Goal: Information Seeking & Learning: Find specific fact

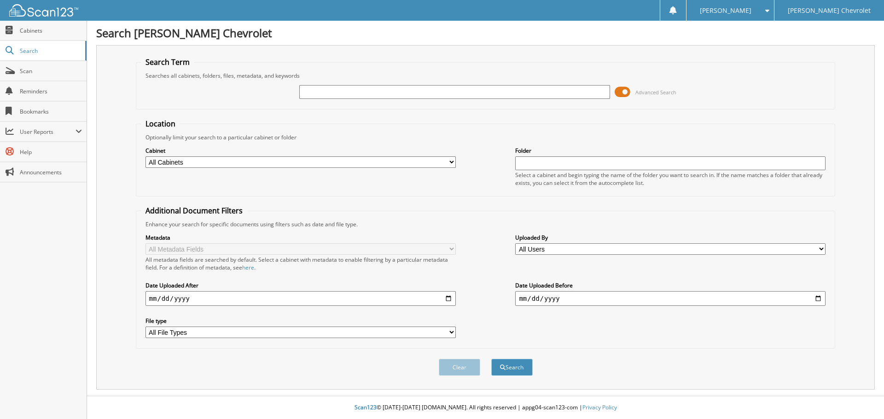
click at [350, 90] on input "text" at bounding box center [454, 92] width 310 height 14
type input "GG192855"
click at [491, 359] on button "Search" at bounding box center [511, 367] width 41 height 17
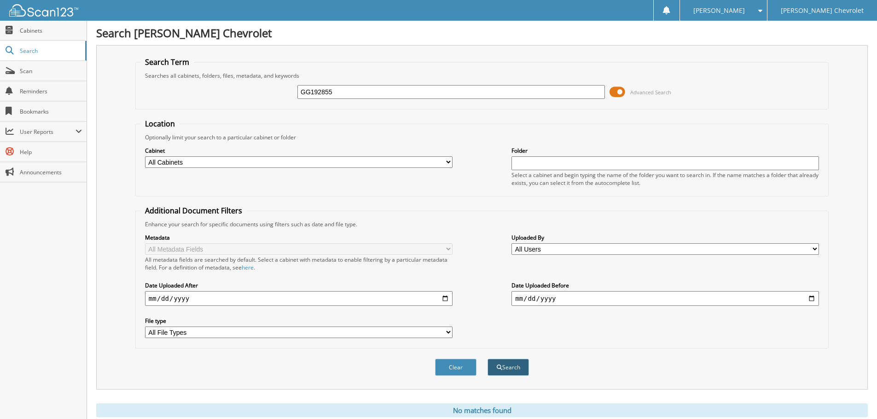
click at [500, 370] on span "submit" at bounding box center [500, 368] width 6 height 6
click at [201, 163] on select "All Cabinets CDK PARTS CDK SERVICE RO PARTS SERVICE RO Needs Filing" at bounding box center [298, 163] width 307 height 12
select select "23641"
click at [145, 157] on select "All Cabinets CDK PARTS CDK SERVICE RO PARTS SERVICE RO Needs Filing" at bounding box center [298, 163] width 307 height 12
click at [490, 363] on button "Search" at bounding box center [507, 367] width 41 height 17
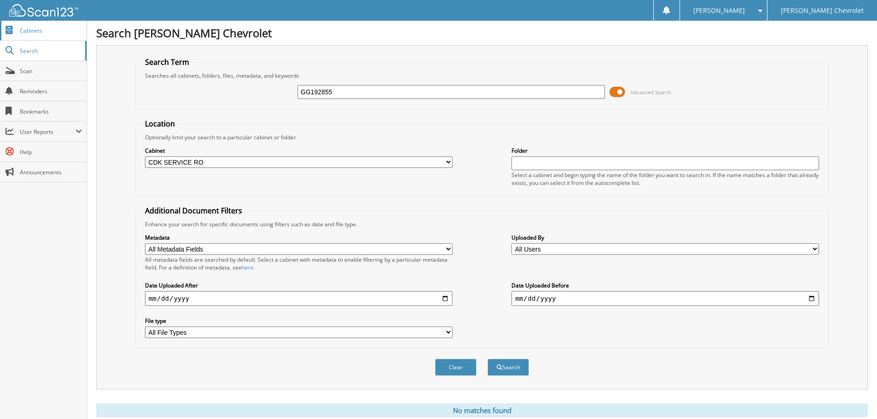
click at [46, 35] on link "Cabinets" at bounding box center [43, 31] width 87 height 20
